Goal: Information Seeking & Learning: Learn about a topic

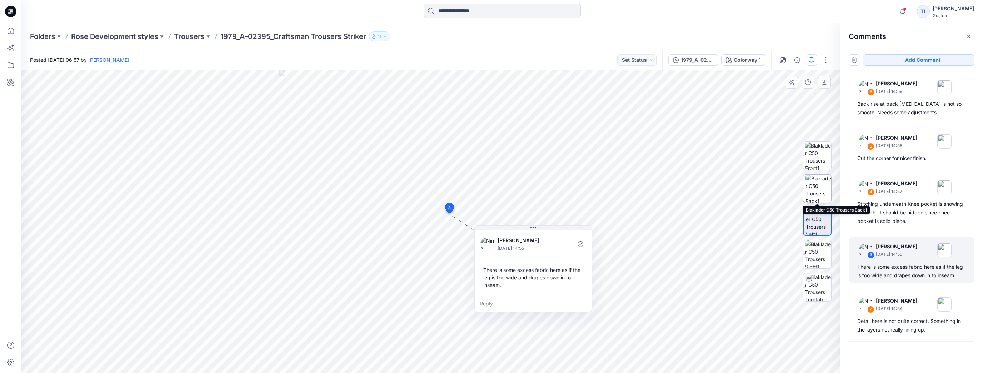
click at [814, 194] on img at bounding box center [819, 189] width 26 height 28
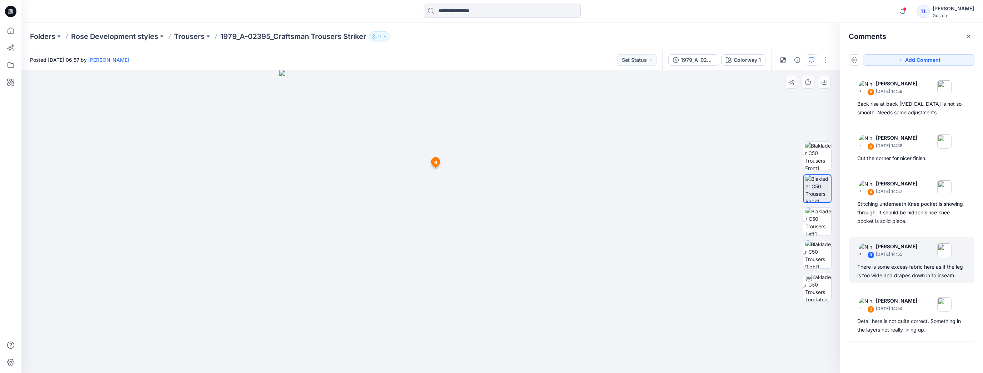
click at [436, 165] on span "6" at bounding box center [436, 162] width 3 height 6
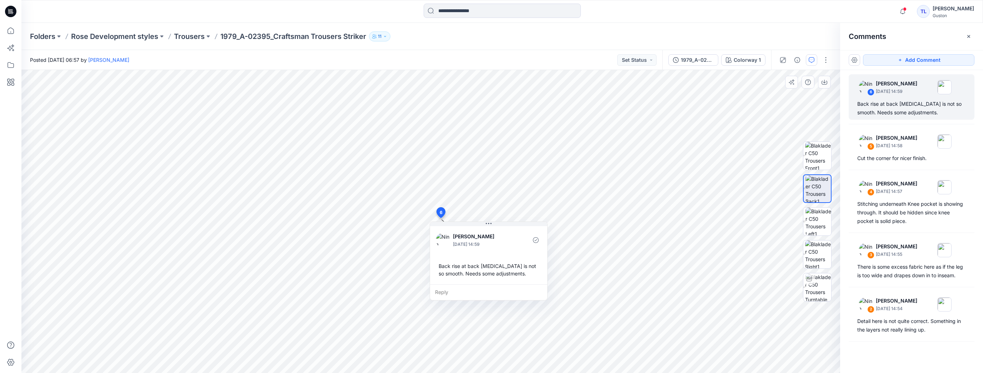
click at [438, 212] on icon at bounding box center [441, 212] width 9 height 10
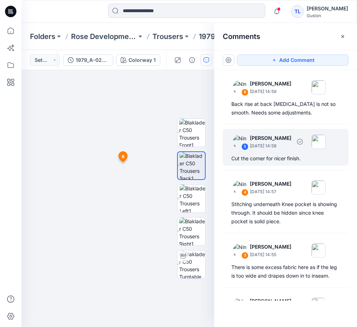
click at [279, 150] on div "5 [PERSON_NAME] [DATE] 14:58" at bounding box center [276, 141] width 99 height 20
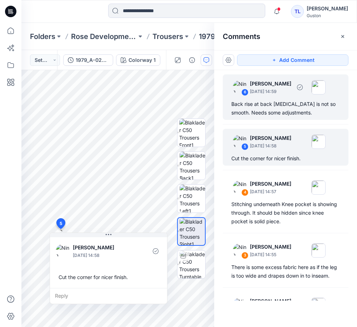
click at [276, 102] on div "Back rise at back [MEDICAL_DATA] is not so smooth. Needs some adjustments." at bounding box center [286, 108] width 109 height 17
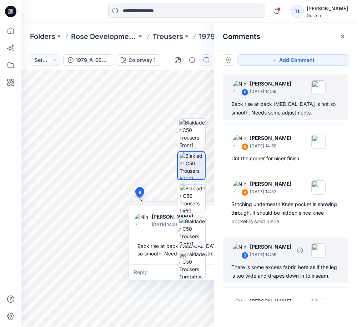
click at [273, 265] on div "There is some excess fabric here as if the leg is too wide and drapes down in t…" at bounding box center [286, 271] width 109 height 17
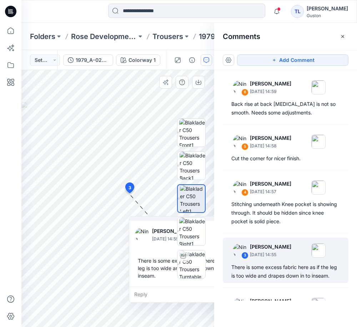
drag, startPoint x: 158, startPoint y: 199, endPoint x: 172, endPoint y: 210, distance: 17.5
click at [170, 209] on div "Colorway 1 Loading... Material Properties Loading... 7 3 [PERSON_NAME] [DATE] 1…" at bounding box center [117, 198] width 193 height 257
drag, startPoint x: 167, startPoint y: 220, endPoint x: 177, endPoint y: 212, distance: 12.2
click at [177, 212] on div "Colorway 1 Loading... Material Properties Loading... 7 3 [PERSON_NAME] [DATE] 1…" at bounding box center [117, 198] width 193 height 257
click at [172, 222] on div at bounding box center [192, 198] width 46 height 179
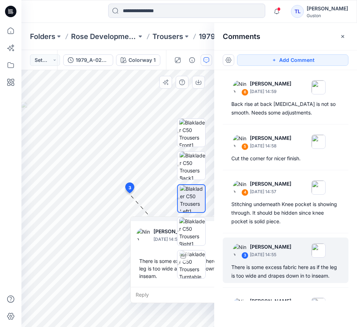
click at [172, 222] on div at bounding box center [192, 198] width 46 height 179
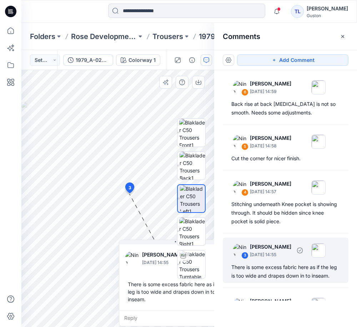
drag, startPoint x: 172, startPoint y: 222, endPoint x: 213, endPoint y: 283, distance: 73.6
click at [213, 283] on div at bounding box center [192, 198] width 46 height 179
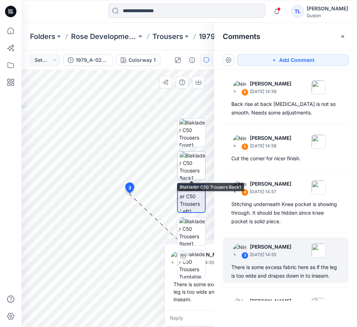
click at [196, 168] on img at bounding box center [193, 166] width 26 height 28
